Goal: Navigation & Orientation: Find specific page/section

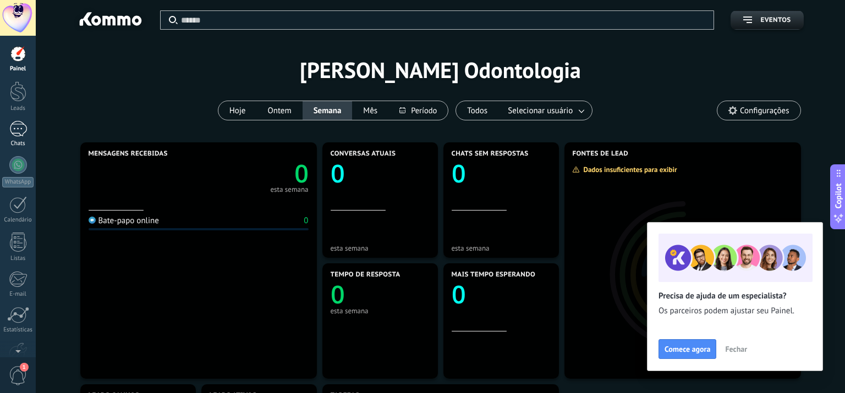
click at [28, 129] on link "Chats" at bounding box center [18, 134] width 36 height 26
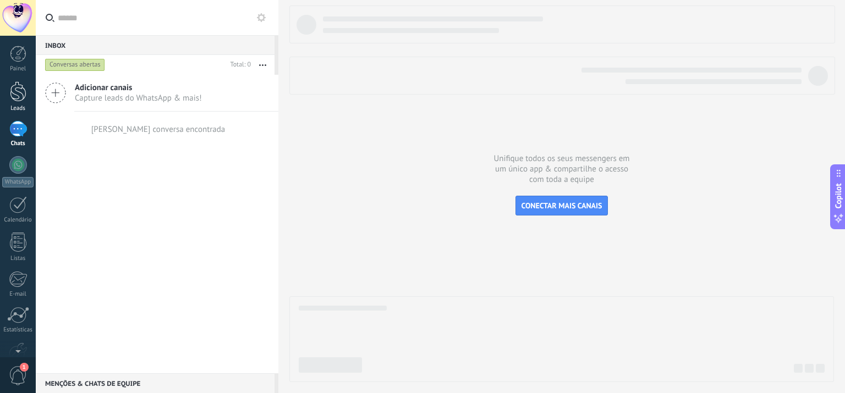
click at [24, 94] on div at bounding box center [18, 91] width 17 height 20
